Goal: Communication & Community: Share content

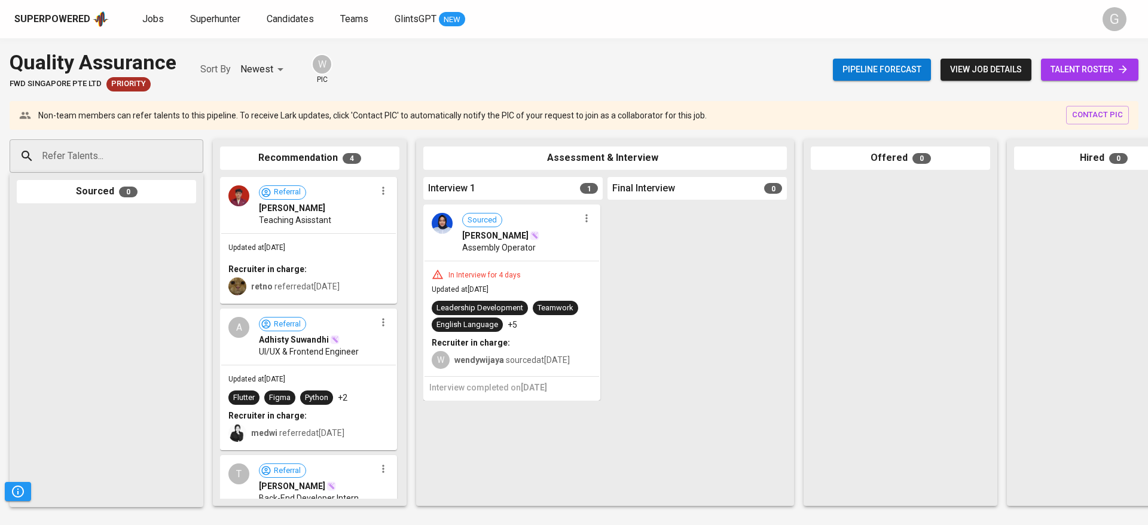
click at [102, 253] on div at bounding box center [106, 355] width 179 height 290
click at [1104, 67] on span "talent roster" at bounding box center [1089, 69] width 78 height 15
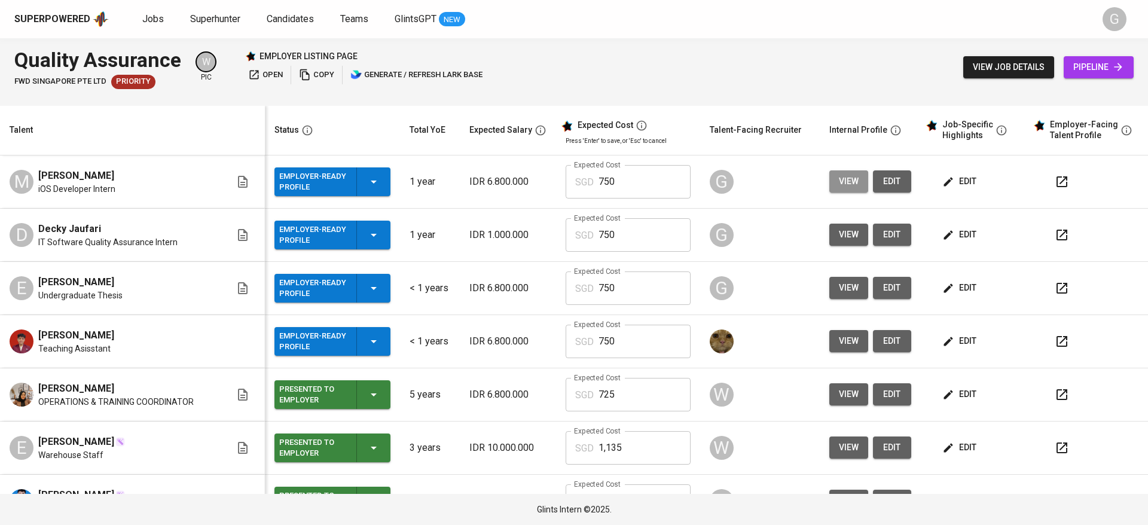
click at [839, 180] on span "view" at bounding box center [849, 181] width 20 height 15
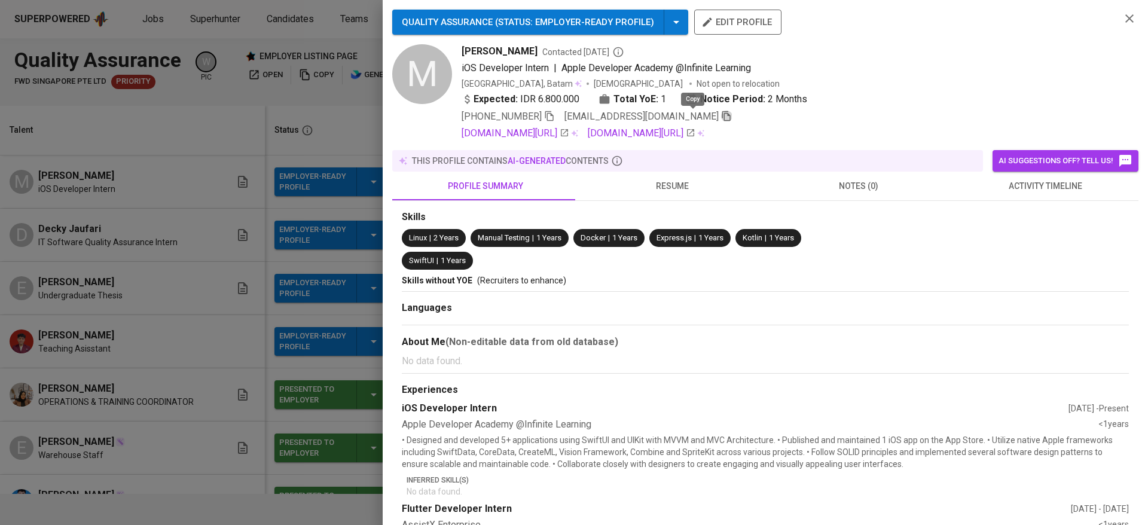
click at [722, 115] on icon "button" at bounding box center [726, 116] width 8 height 10
click at [309, 112] on div at bounding box center [574, 262] width 1148 height 525
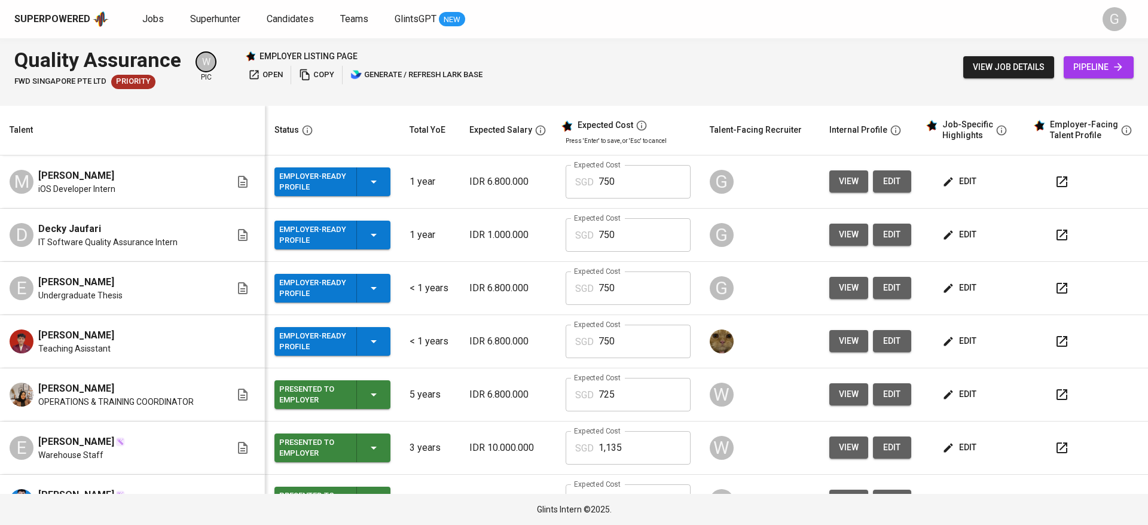
click at [1128, 59] on link "pipeline" at bounding box center [1098, 67] width 70 height 22
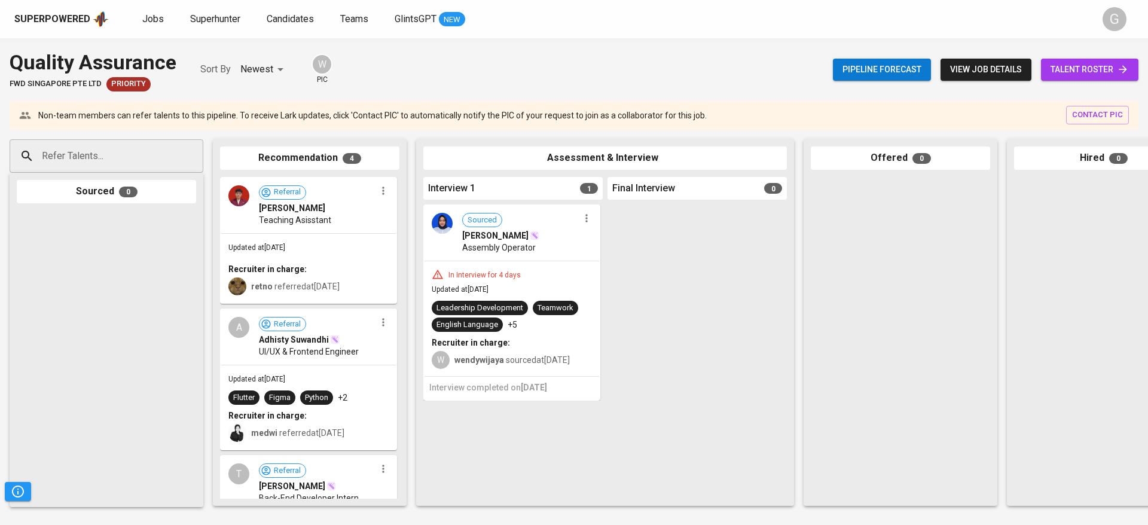
click at [74, 163] on input "Refer Talents..." at bounding box center [102, 156] width 126 height 23
paste input "[EMAIL_ADDRESS][DOMAIN_NAME]"
type input "[EMAIL_ADDRESS][DOMAIN_NAME]"
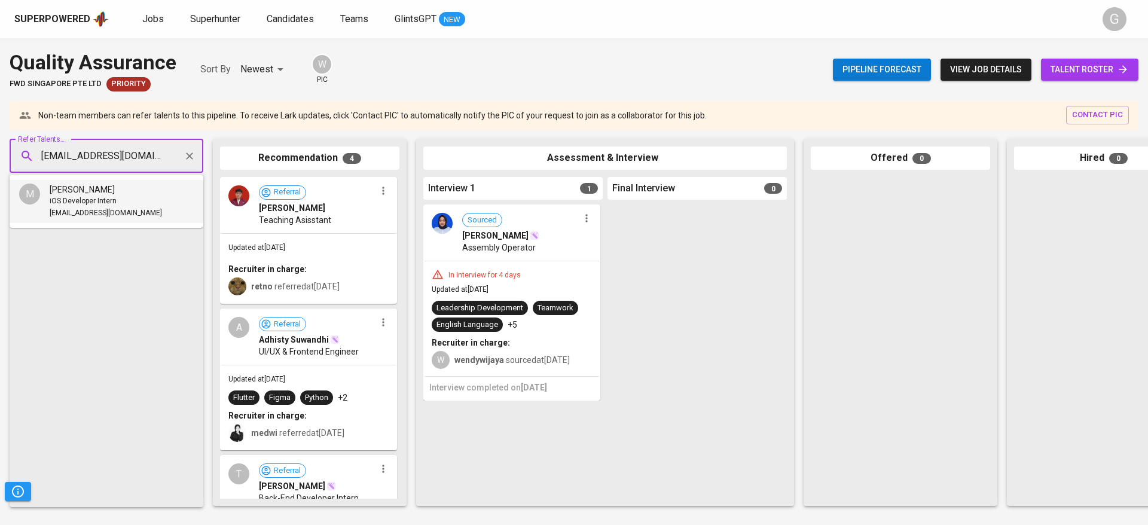
click at [101, 201] on span "iOS Developer Intern" at bounding box center [83, 201] width 67 height 12
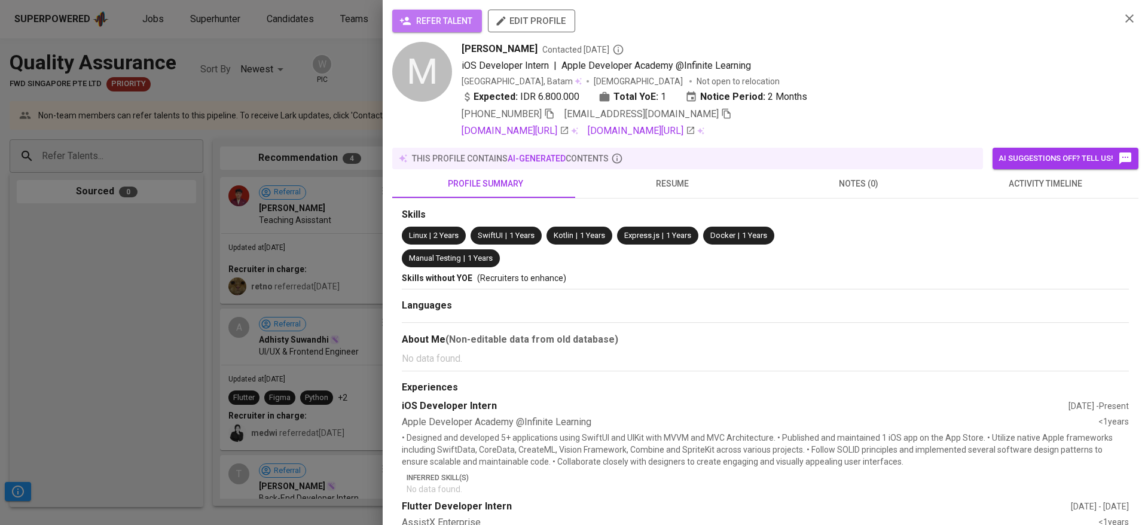
click at [471, 28] on button "refer talent" at bounding box center [437, 21] width 90 height 23
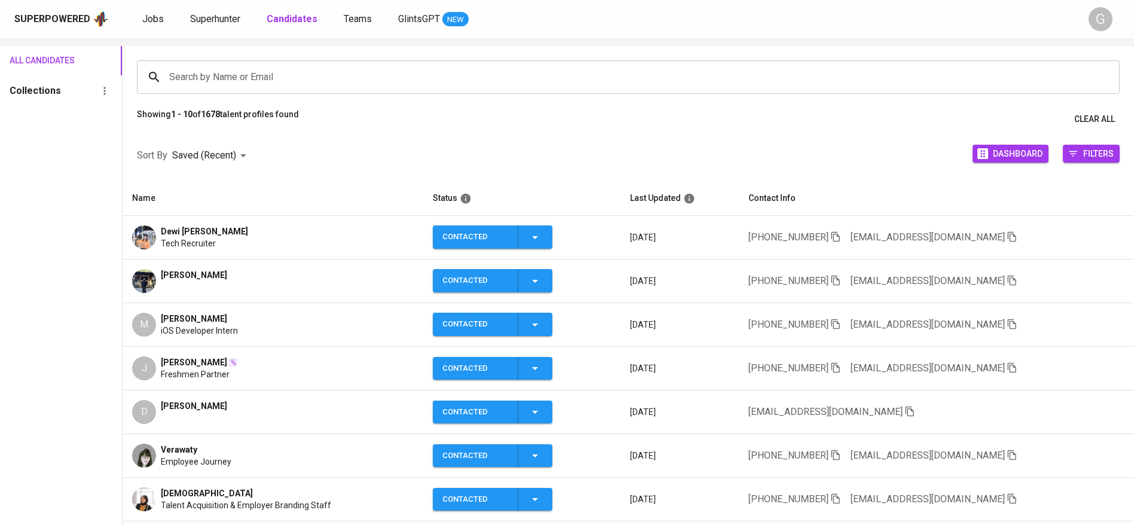
scroll to position [84, 0]
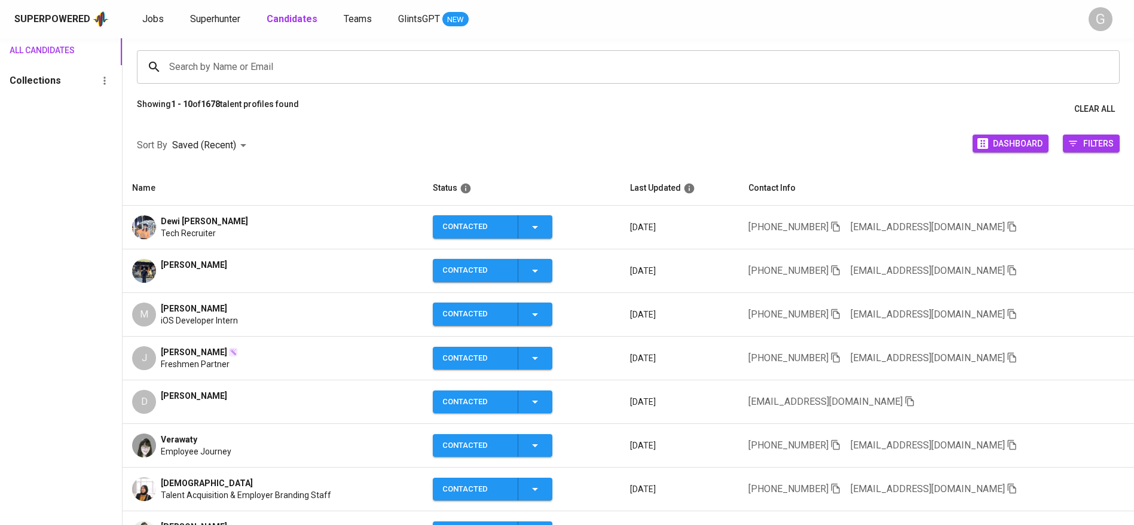
click at [59, 330] on div "All Candidates Collections" at bounding box center [61, 339] width 122 height 606
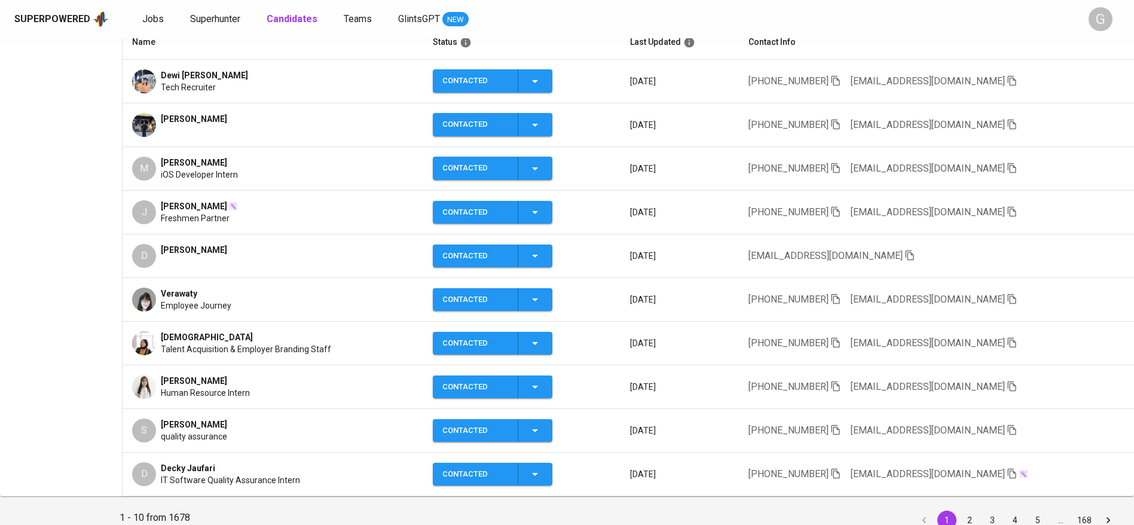
scroll to position [231, 0]
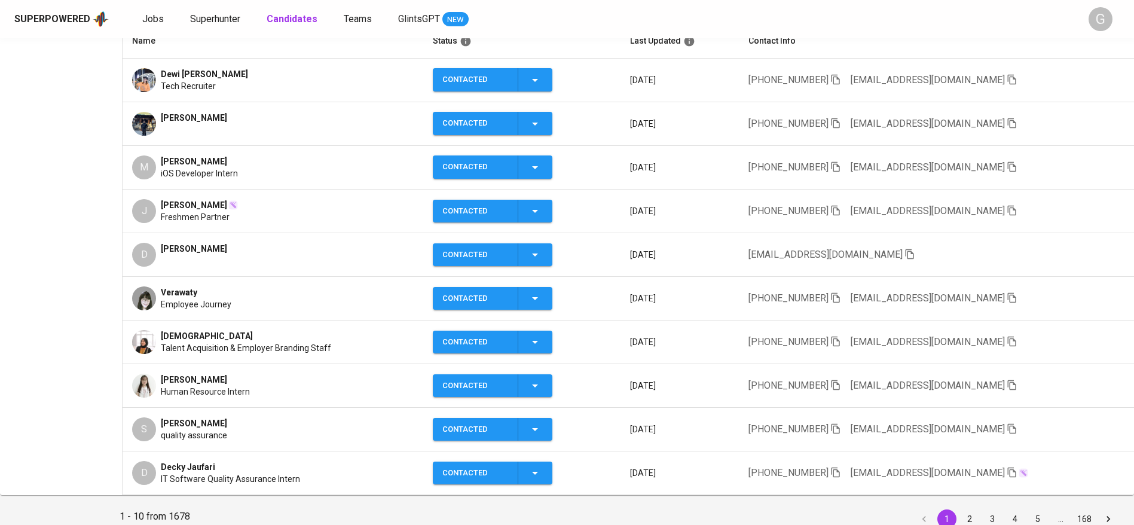
click at [1006, 384] on icon "button" at bounding box center [1011, 385] width 11 height 11
